Goal: Check status: Check status

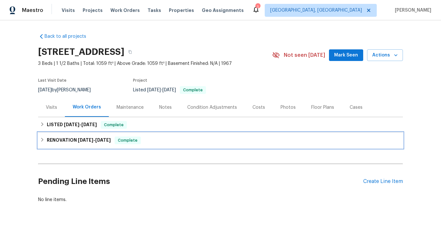
click at [93, 140] on span "[DATE] - [DATE]" at bounding box center [94, 140] width 33 height 5
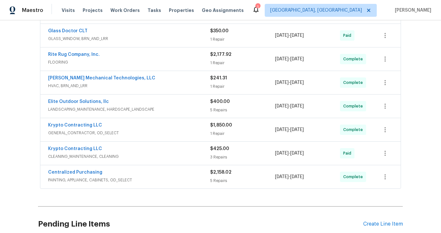
scroll to position [161, 0]
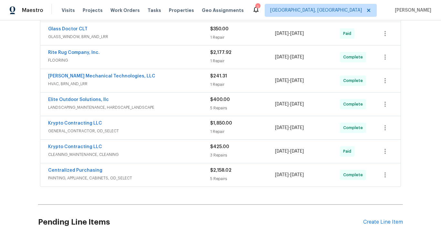
click at [137, 175] on span "PAINTING, APPLIANCE, CABINETS, OD_SELECT" at bounding box center [129, 178] width 162 height 6
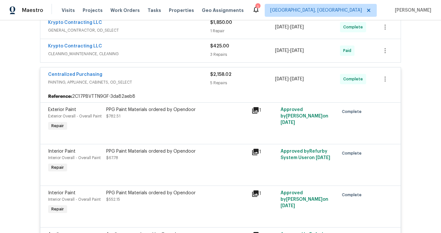
scroll to position [264, 0]
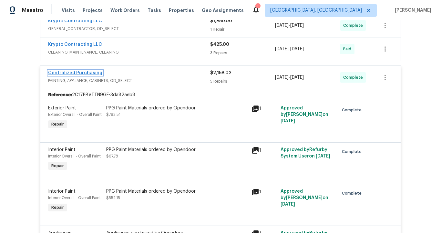
click at [85, 75] on link "Centralized Purchasing" at bounding box center [75, 73] width 54 height 5
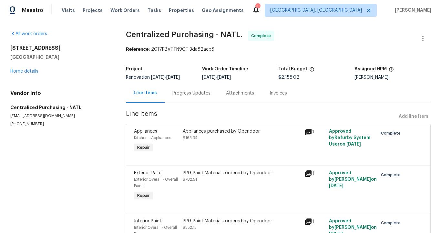
click at [270, 92] on div "Invoices" at bounding box center [277, 93] width 17 height 6
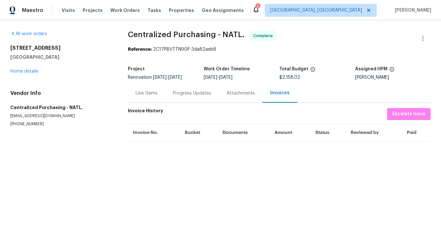
click at [160, 95] on div "Line Items" at bounding box center [146, 93] width 37 height 19
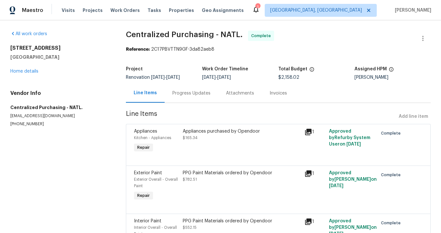
click at [187, 97] on div "Progress Updates" at bounding box center [192, 93] width 54 height 19
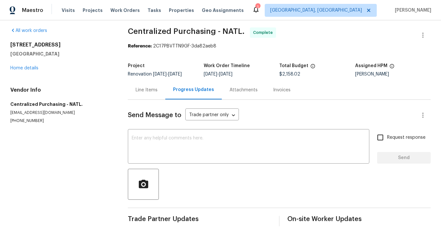
scroll to position [3, 0]
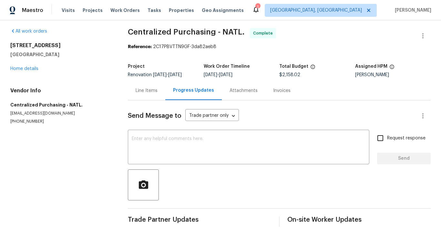
click at [162, 178] on div at bounding box center [279, 184] width 303 height 31
click at [149, 91] on div "Line Items" at bounding box center [146, 90] width 22 height 6
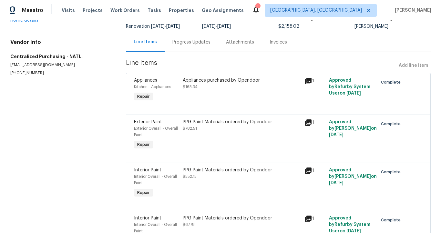
scroll to position [84, 0]
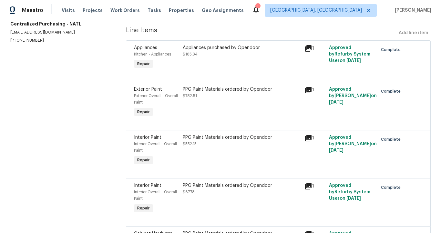
click at [193, 140] on div "PPG Paint Materials ordered by Opendoor" at bounding box center [242, 137] width 118 height 6
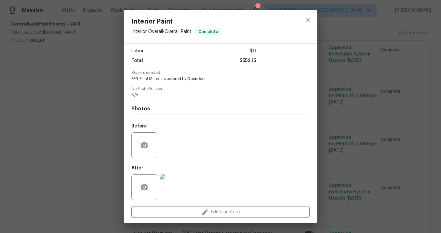
scroll to position [48, 0]
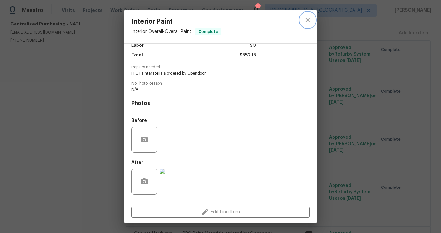
click at [307, 21] on icon "close" at bounding box center [307, 20] width 4 height 4
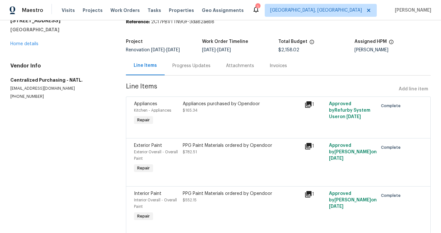
scroll to position [0, 0]
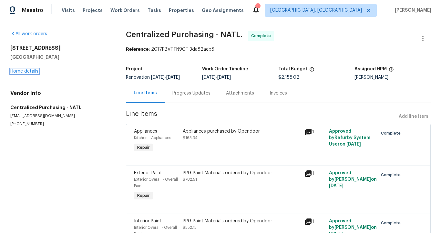
click at [25, 73] on link "Home details" at bounding box center [24, 71] width 28 height 5
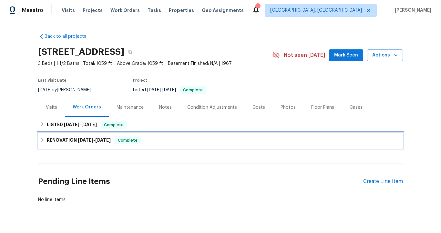
click at [82, 138] on span "[DATE]" at bounding box center [85, 140] width 15 height 5
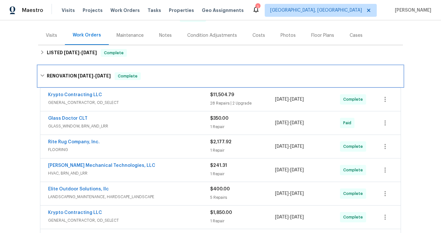
scroll to position [74, 0]
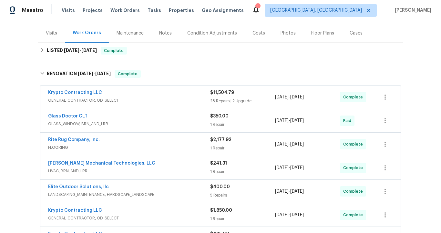
click at [120, 100] on span "GENERAL_CONTRACTOR, OD_SELECT" at bounding box center [129, 100] width 162 height 6
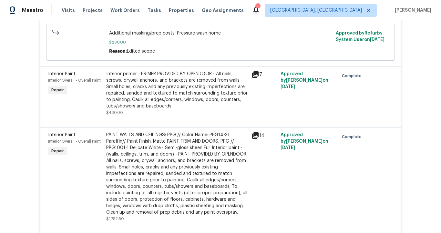
scroll to position [1252, 0]
